Goal: Task Accomplishment & Management: Use online tool/utility

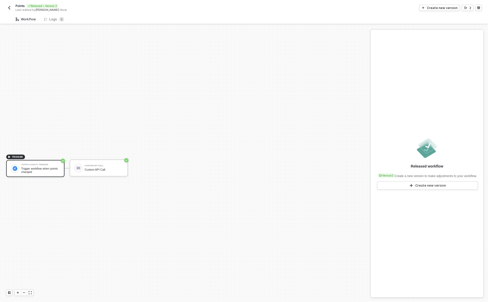
scroll to position [10, 0]
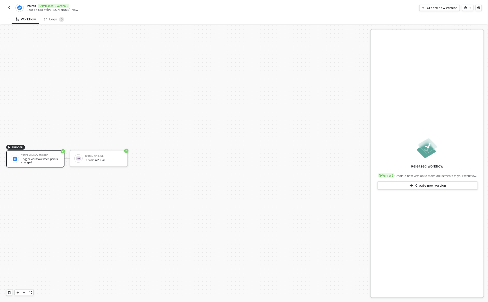
click at [7, 6] on img "button" at bounding box center [9, 8] width 4 height 4
click at [29, 4] on span "Points" at bounding box center [31, 6] width 9 height 4
click at [29, 4] on input "Points" at bounding box center [71, 6] width 88 height 6
type input "Trigger: Points Changed"
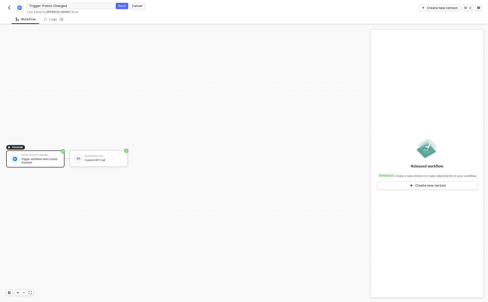
click at [124, 5] on div "Save" at bounding box center [122, 6] width 8 height 4
click at [10, 8] on img "button" at bounding box center [9, 8] width 4 height 4
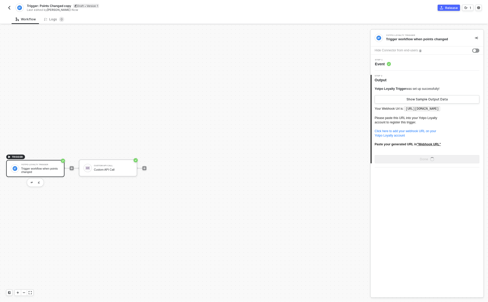
scroll to position [10, 0]
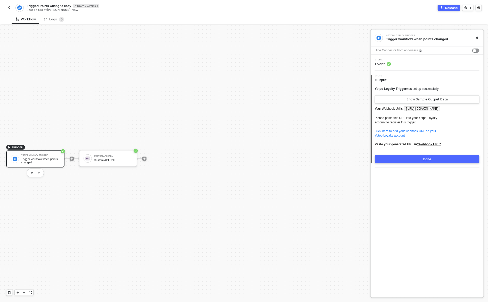
click at [43, 157] on div "Yotpo Loyalty Trigger Trigger workflow when points changed" at bounding box center [40, 159] width 39 height 10
click at [411, 52] on div "Hide Connector from end-users" at bounding box center [396, 50] width 43 height 5
click at [402, 65] on div "Step 1 Event" at bounding box center [428, 63] width 112 height 8
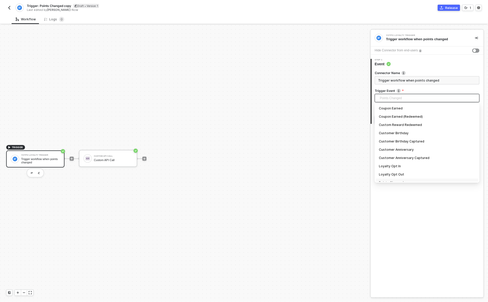
click at [408, 97] on span "Points Changed" at bounding box center [428, 98] width 97 height 8
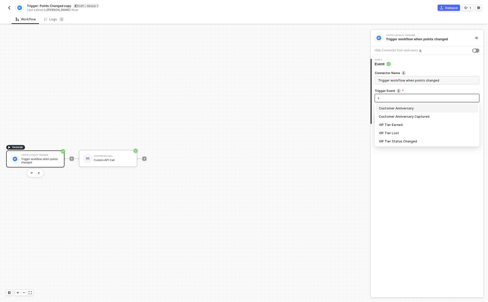
scroll to position [0, 0]
type input "vip"
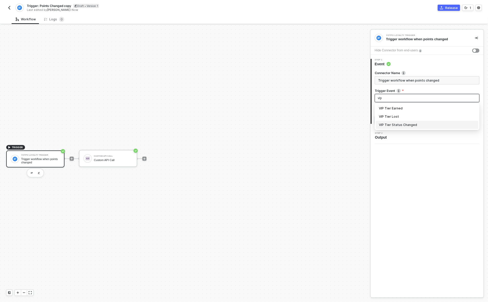
click at [421, 123] on div "VIP Tier Status Changed" at bounding box center [427, 125] width 97 height 6
type input "Trigger workflow when vip tier status changed"
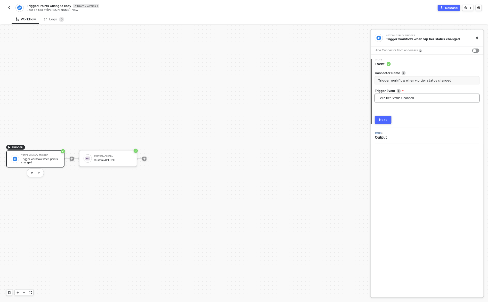
click at [421, 123] on div "Next" at bounding box center [427, 120] width 105 height 8
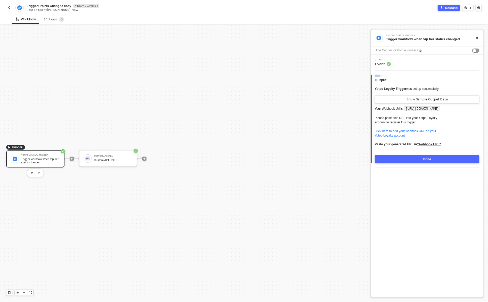
click at [432, 163] on button "Done" at bounding box center [427, 159] width 105 height 8
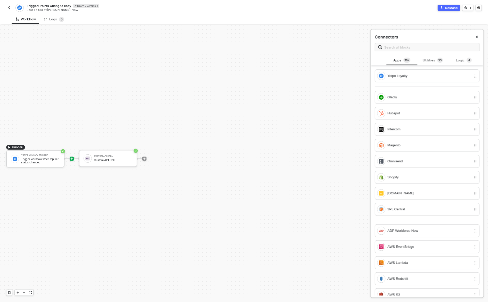
click at [40, 5] on span "Trigger: Points Changed copy" at bounding box center [49, 6] width 44 height 4
click at [40, 5] on input "Trigger: Points Changed copy" at bounding box center [71, 6] width 88 height 6
click at [58, 5] on input "Trigger: Points Changed copy" at bounding box center [71, 6] width 88 height 6
drag, startPoint x: 58, startPoint y: 5, endPoint x: 143, endPoint y: 10, distance: 85.5
click at [142, 8] on form "Trigger: Points Changed copy Save Cancel" at bounding box center [135, 6] width 217 height 8
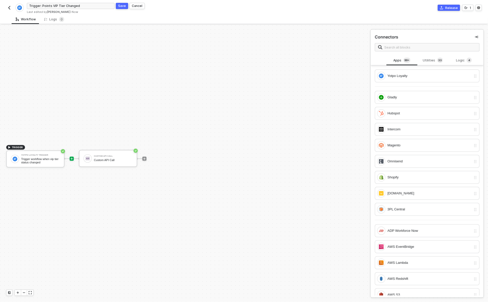
type input "Trigger: Points VIP Tier Changed"
click at [120, 5] on div "Save" at bounding box center [122, 6] width 8 height 4
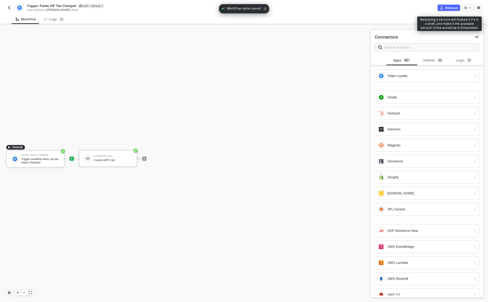
click at [455, 9] on div "Release" at bounding box center [452, 8] width 13 height 4
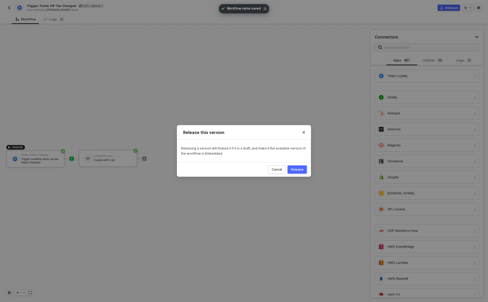
click at [300, 170] on div "Release" at bounding box center [297, 170] width 13 height 4
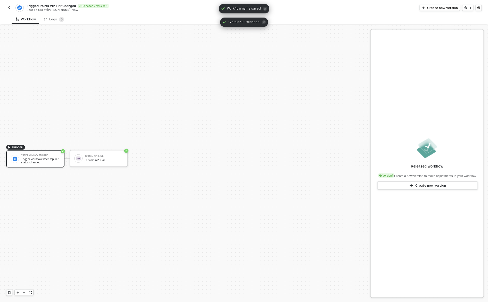
click at [12, 8] on button "button" at bounding box center [9, 8] width 6 height 6
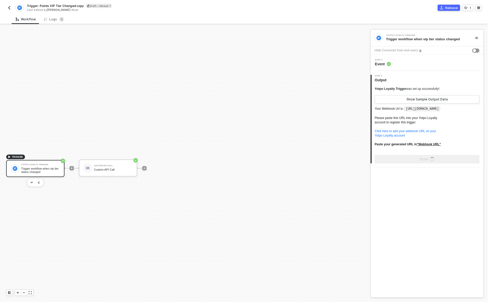
scroll to position [10, 0]
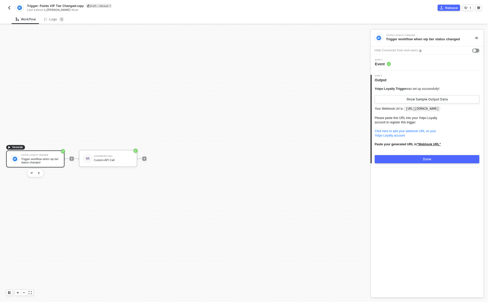
click at [36, 158] on div "Trigger workflow when vip tier status changed" at bounding box center [40, 160] width 39 height 6
click at [427, 66] on div "Step 1 Event" at bounding box center [428, 63] width 112 height 8
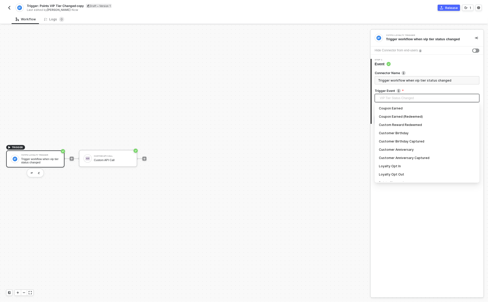
click at [414, 97] on span "VIP Tier Status Changed" at bounding box center [428, 98] width 97 height 8
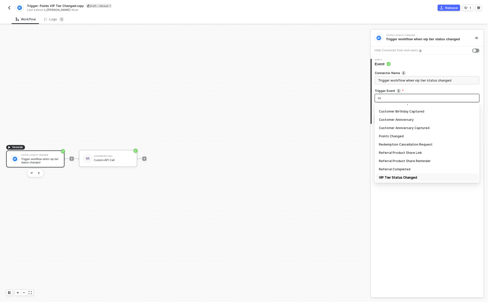
scroll to position [0, 0]
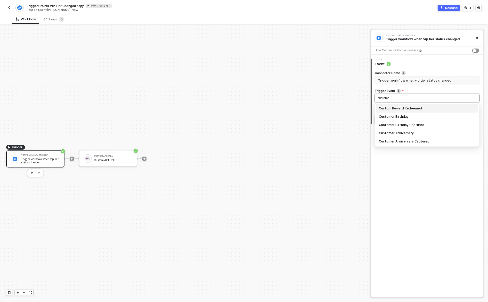
type input "customer"
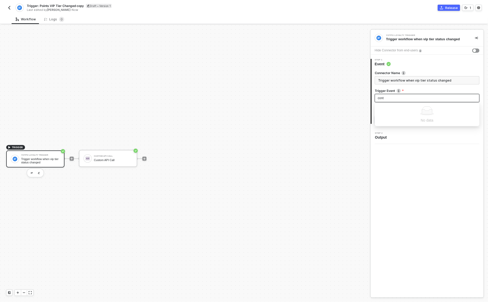
type input "conta"
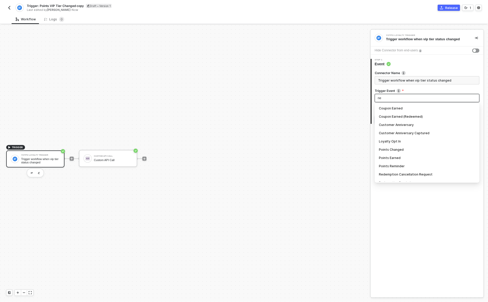
type input "new"
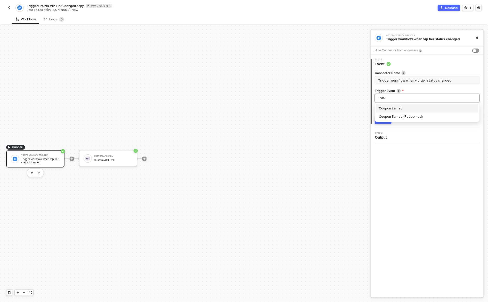
type input "updat"
type input "chang"
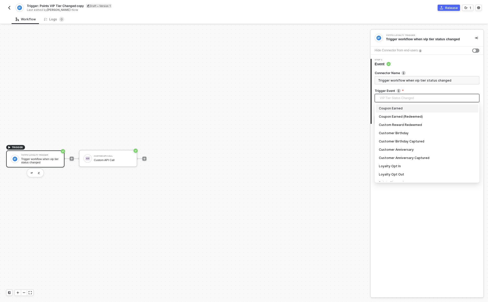
click at [441, 98] on span "VIP Tier Status Changed" at bounding box center [428, 98] width 97 height 8
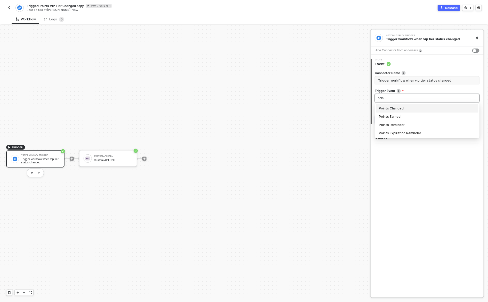
type input "point"
click at [440, 116] on div "Points Earned" at bounding box center [427, 117] width 97 height 6
type input "Trigger workflow when points earned"
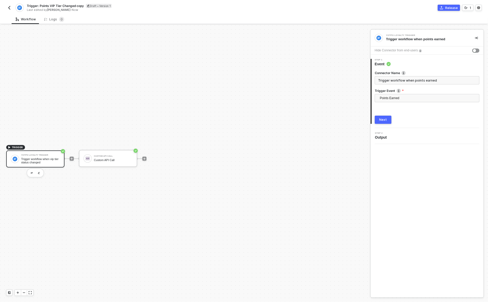
click at [386, 120] on div "Next" at bounding box center [384, 120] width 8 height 4
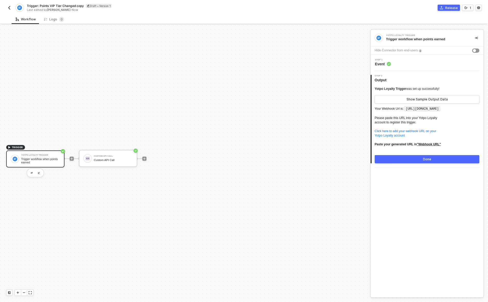
click at [76, 4] on span "Trigger: Points VIP Tier Changed copy" at bounding box center [55, 6] width 57 height 4
click at [76, 4] on input "Trigger: Points VIP Tier Changed copy" at bounding box center [71, 6] width 88 height 6
click at [53, 5] on input "Trigger: Points VIP Tier Changed copy" at bounding box center [71, 6] width 88 height 6
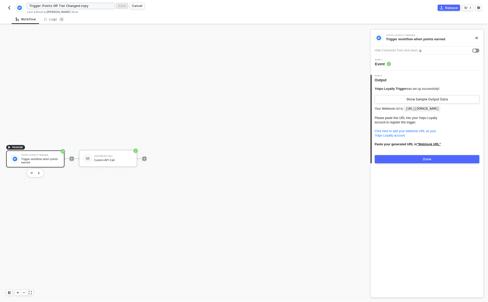
drag, startPoint x: 53, startPoint y: 5, endPoint x: 176, endPoint y: 12, distance: 123.1
click at [175, 12] on div "Trigger: Points VIP Tier Changed copy Save Cancel Last edited by David Mullins …" at bounding box center [135, 8] width 217 height 12
type input "Trigger: Points Points Earned"
click at [121, 5] on div "Save" at bounding box center [122, 6] width 8 height 4
click at [459, 7] on button "Release" at bounding box center [449, 8] width 22 height 6
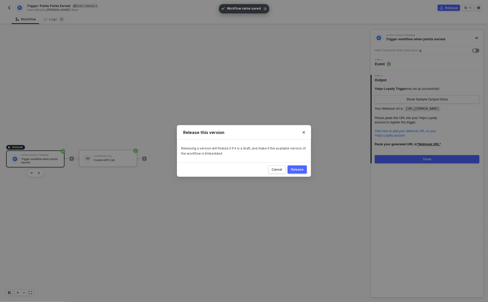
click at [298, 170] on div "Release" at bounding box center [297, 170] width 13 height 4
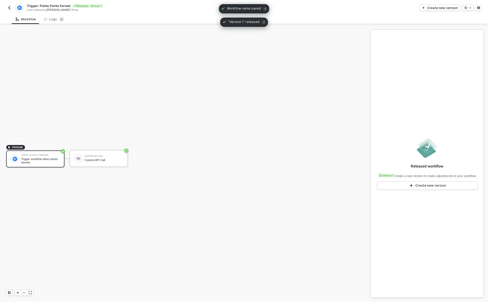
click at [11, 7] on img "button" at bounding box center [9, 8] width 4 height 4
